Goal: Browse casually

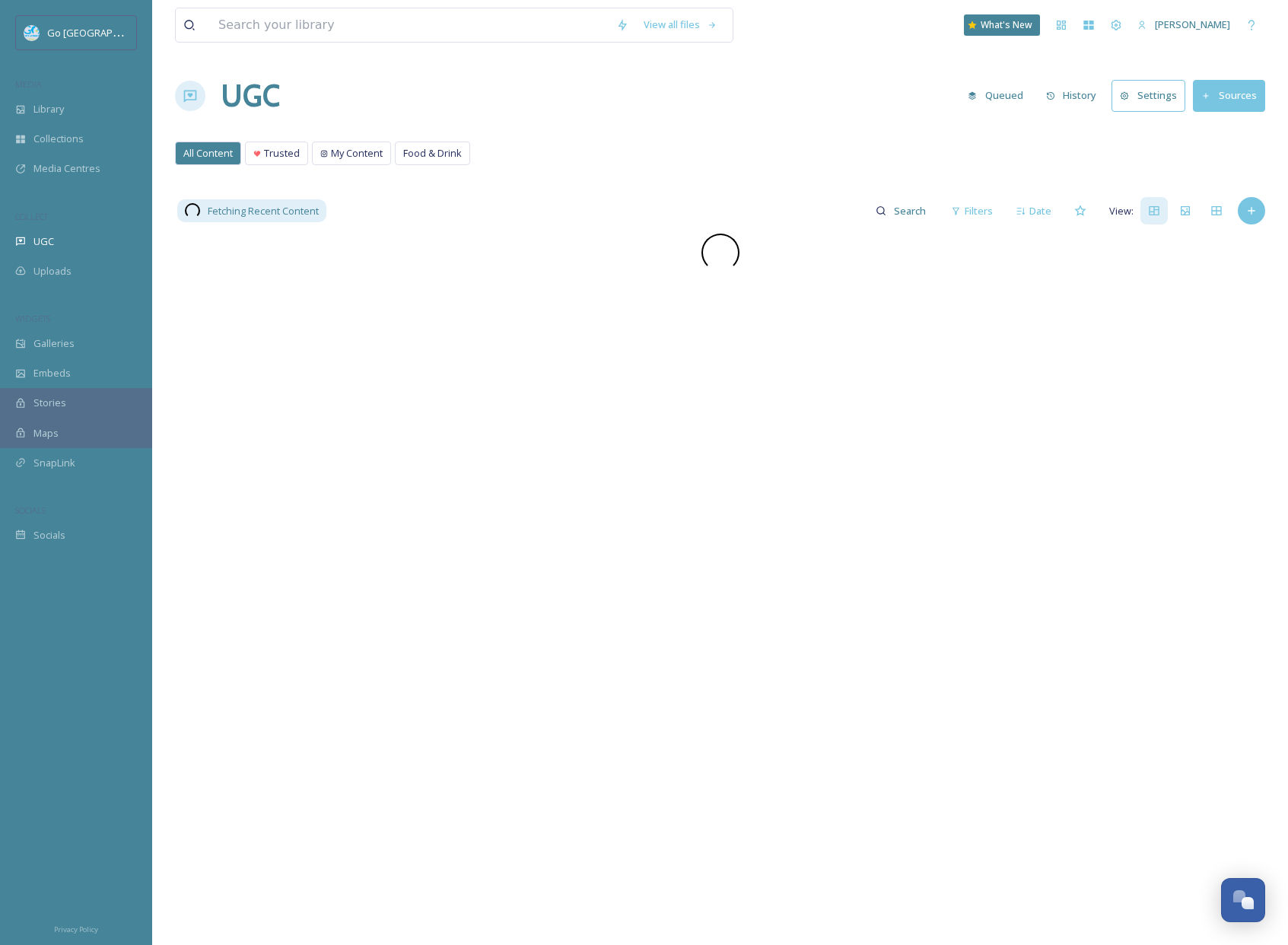
scroll to position [3, 0]
click at [69, 243] on div "UGC" at bounding box center [76, 241] width 152 height 30
